Goal: Information Seeking & Learning: Learn about a topic

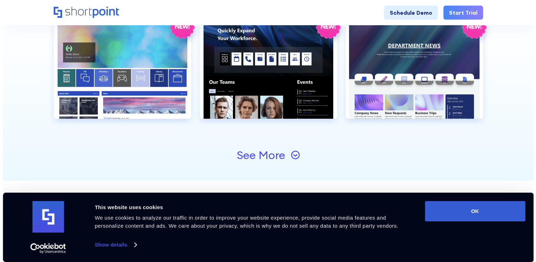
scroll to position [772, 0]
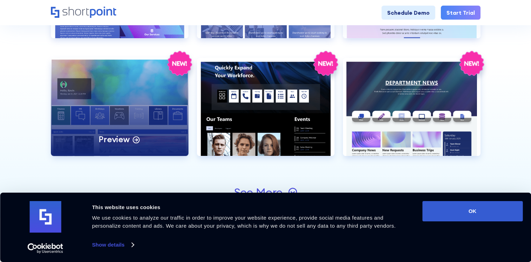
click at [134, 99] on div "Preview" at bounding box center [119, 107] width 137 height 98
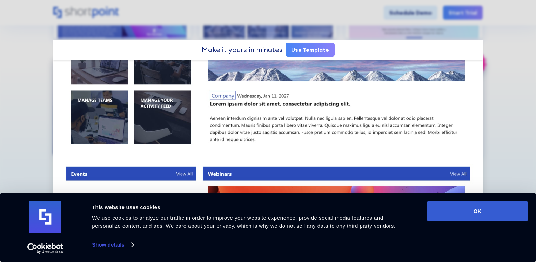
scroll to position [237, 0]
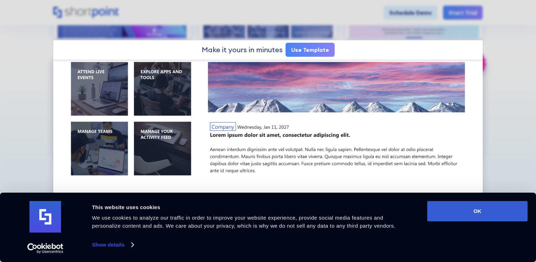
click at [121, 247] on link "Show details" at bounding box center [112, 245] width 41 height 11
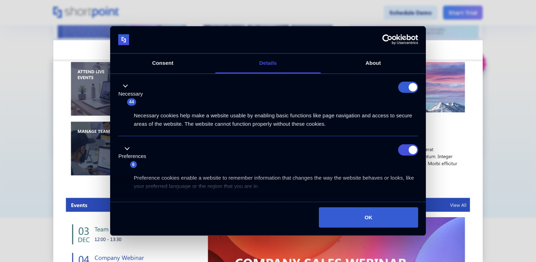
click at [402, 152] on input "Preferences" at bounding box center [408, 149] width 20 height 11
checkbox input "false"
click at [402, 89] on form at bounding box center [408, 87] width 20 height 11
click at [390, 223] on button "OK" at bounding box center [368, 218] width 99 height 20
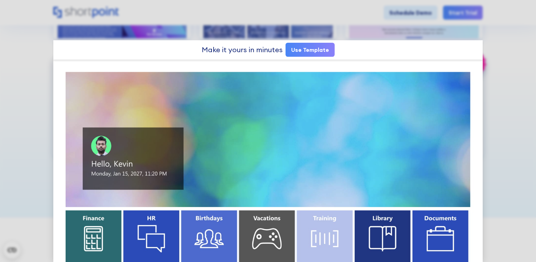
scroll to position [0, 0]
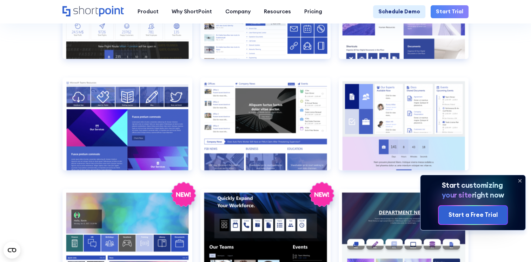
scroll to position [1017, 0]
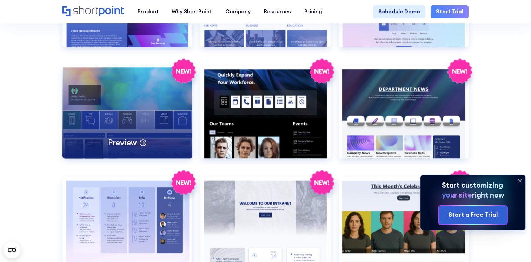
click at [120, 120] on div "Preview" at bounding box center [127, 112] width 130 height 93
